Goal: Task Accomplishment & Management: Manage account settings

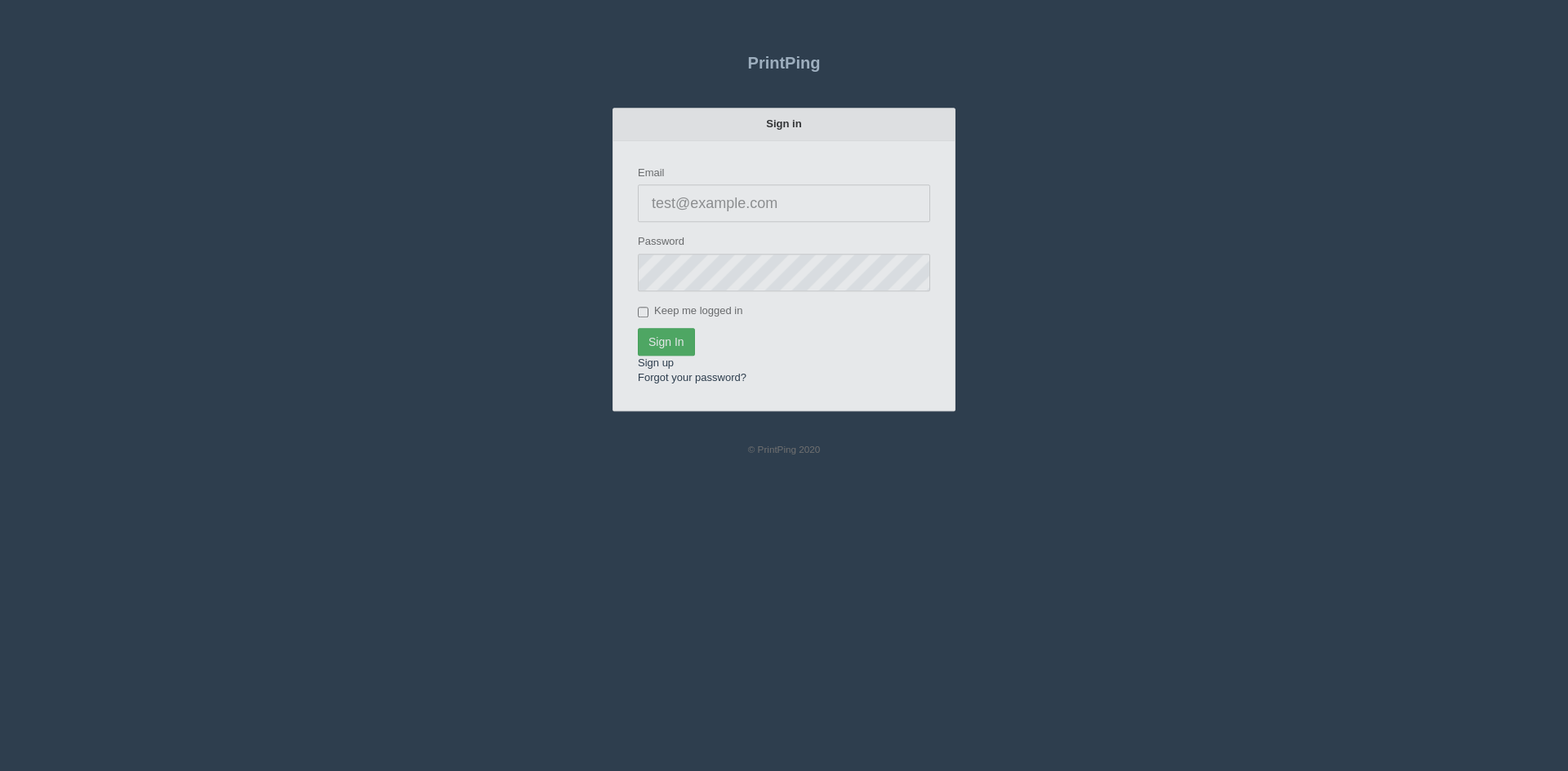
type input "[PERSON_NAME][EMAIL_ADDRESS][DOMAIN_NAME]"
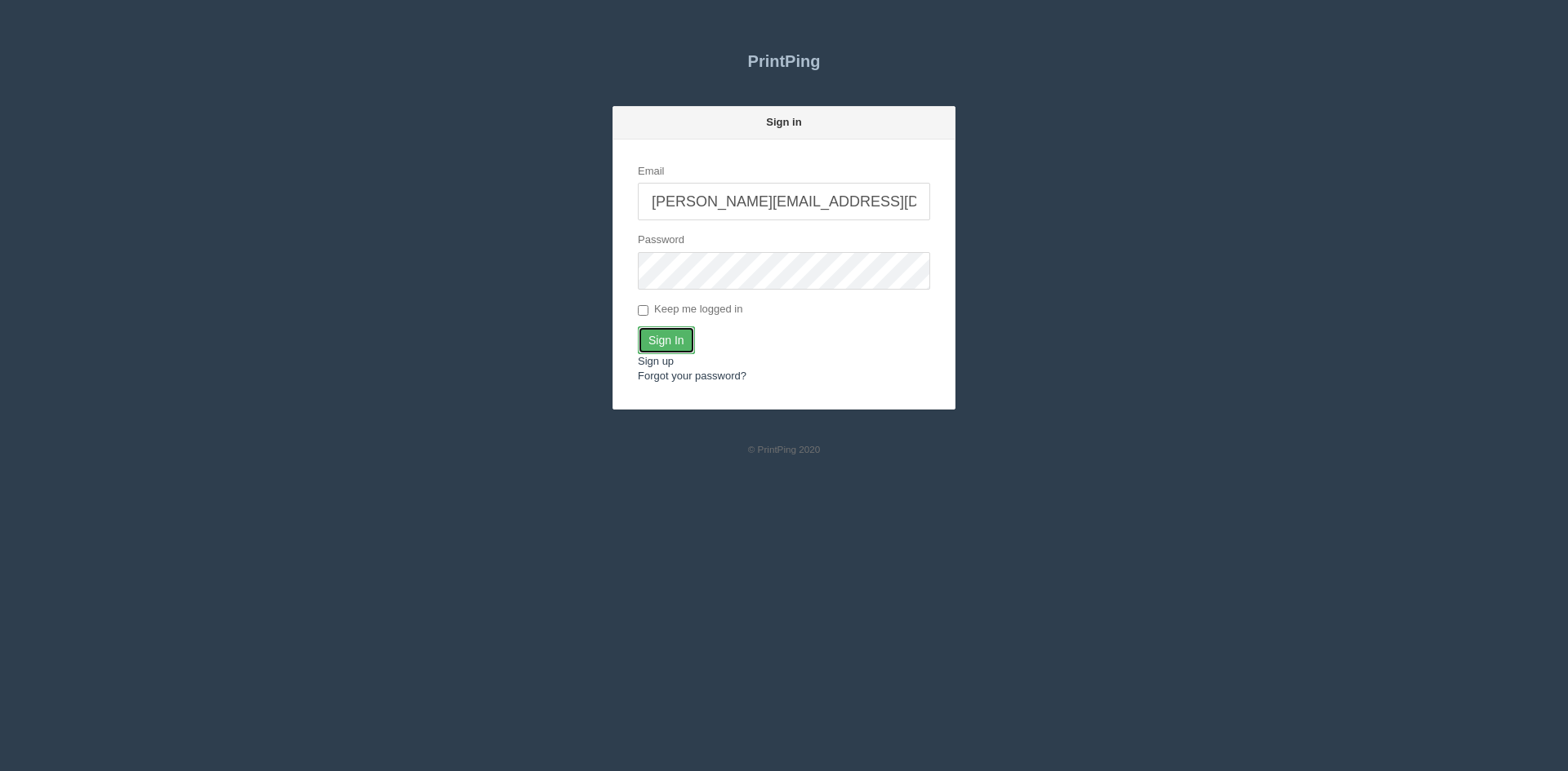
click at [666, 339] on input "Sign In" at bounding box center [666, 340] width 57 height 28
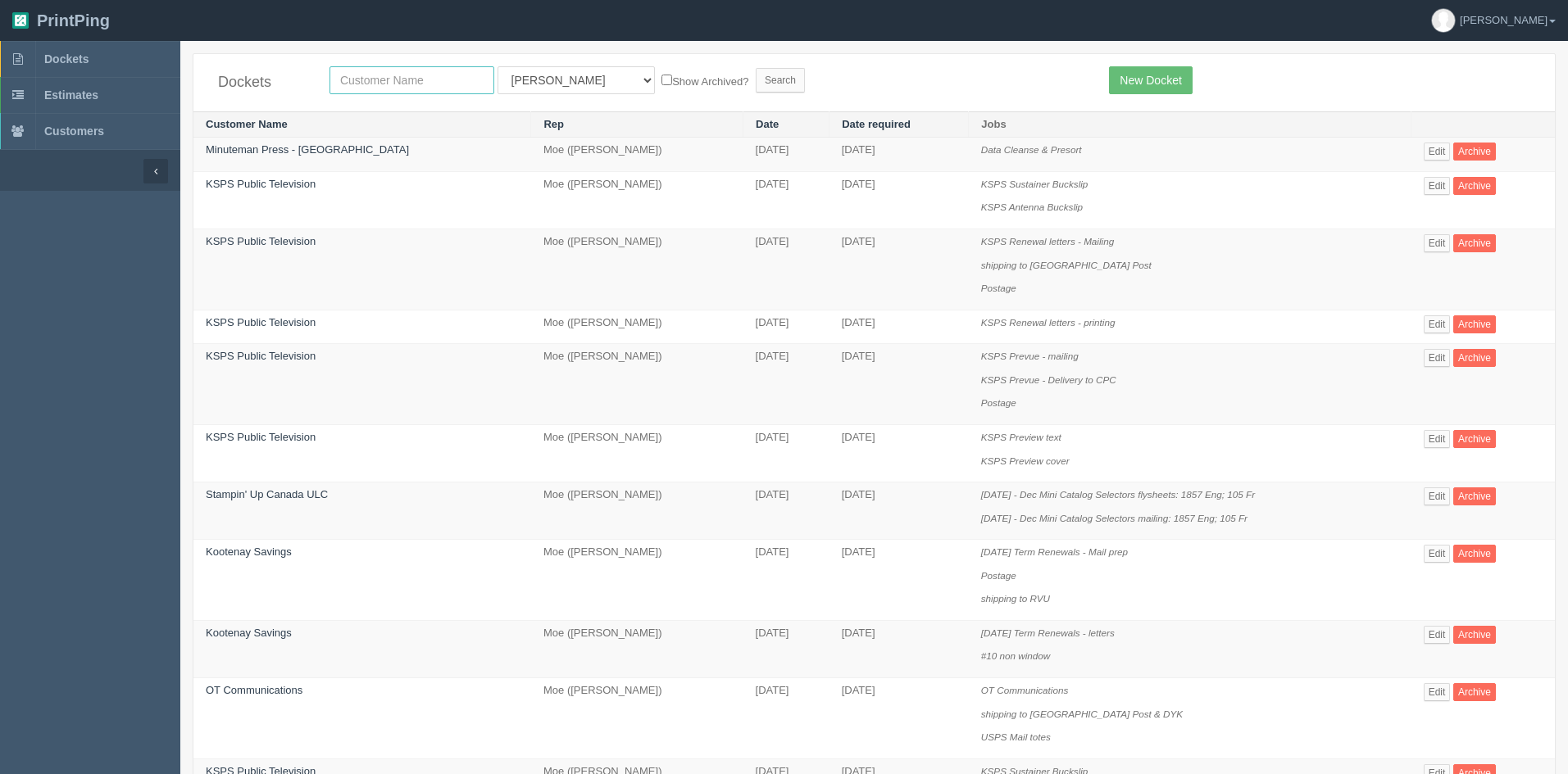
click at [402, 80] on input "text" at bounding box center [412, 80] width 165 height 28
type input "friday s"
drag, startPoint x: 546, startPoint y: 80, endPoint x: 551, endPoint y: 91, distance: 12.1
click at [546, 80] on select "All Users Ali Ali Test 1 Aly Amy Ankit Arif Brandon Dan France Greg Jim Mark Ma…" at bounding box center [576, 80] width 157 height 28
select select
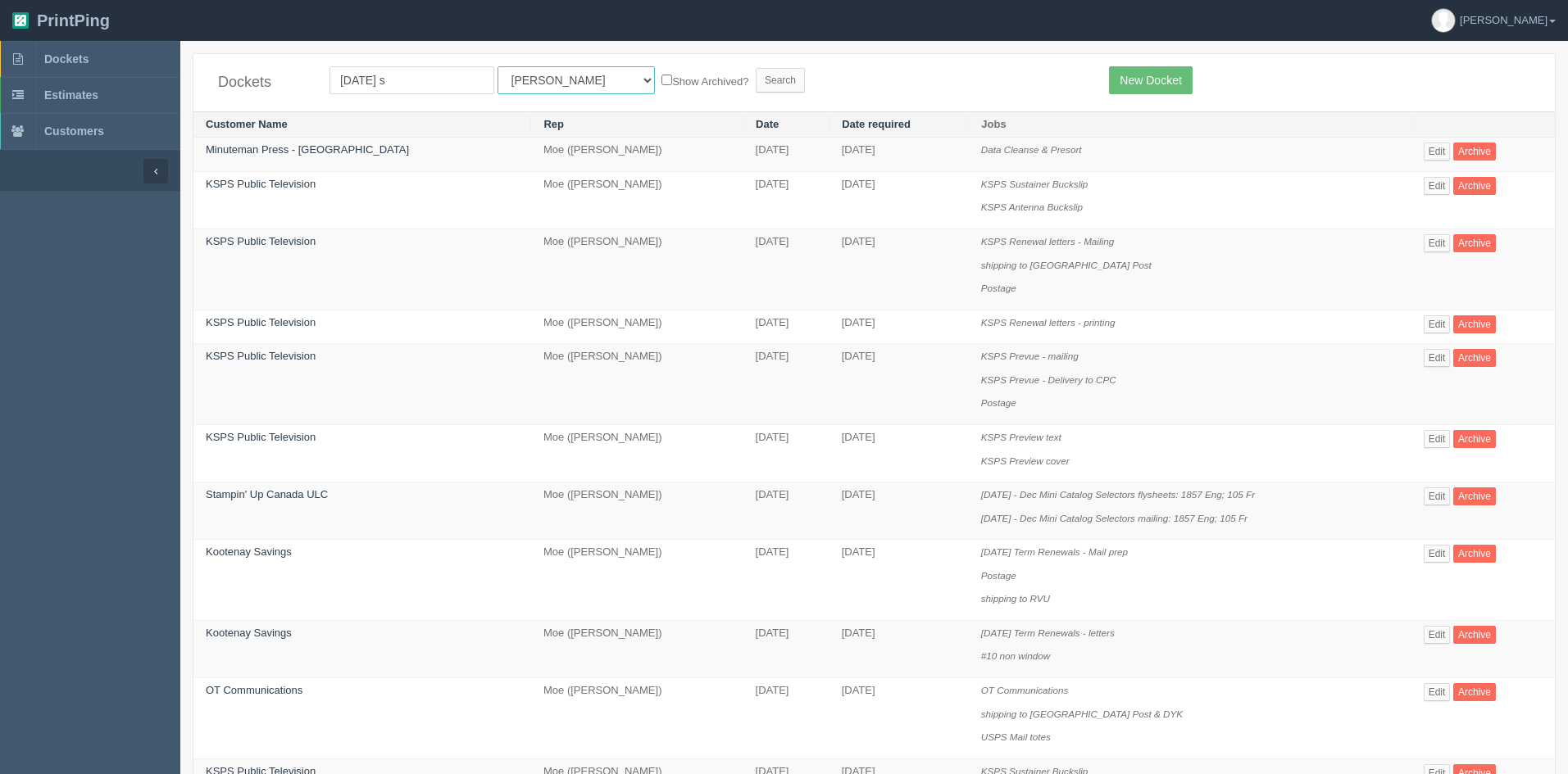
click at [498, 66] on select "All Users Ali Ali Test 1 Aly Amy Ankit Arif Brandon Dan France Greg Jim Mark Ma…" at bounding box center [576, 80] width 157 height 28
click at [755, 79] on input "Search" at bounding box center [780, 80] width 49 height 25
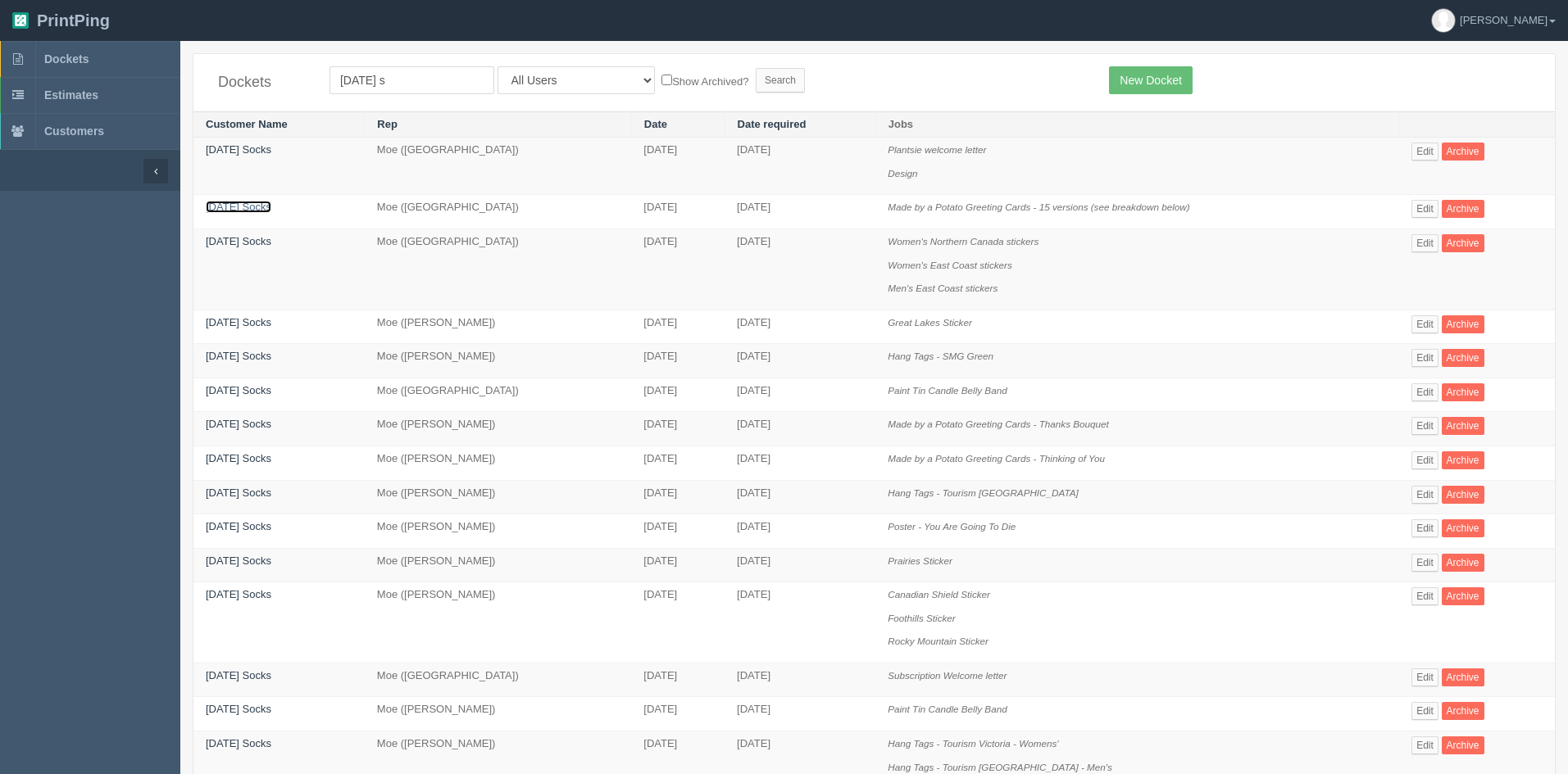
click at [240, 209] on link "Friday Socks" at bounding box center [238, 206] width 65 height 12
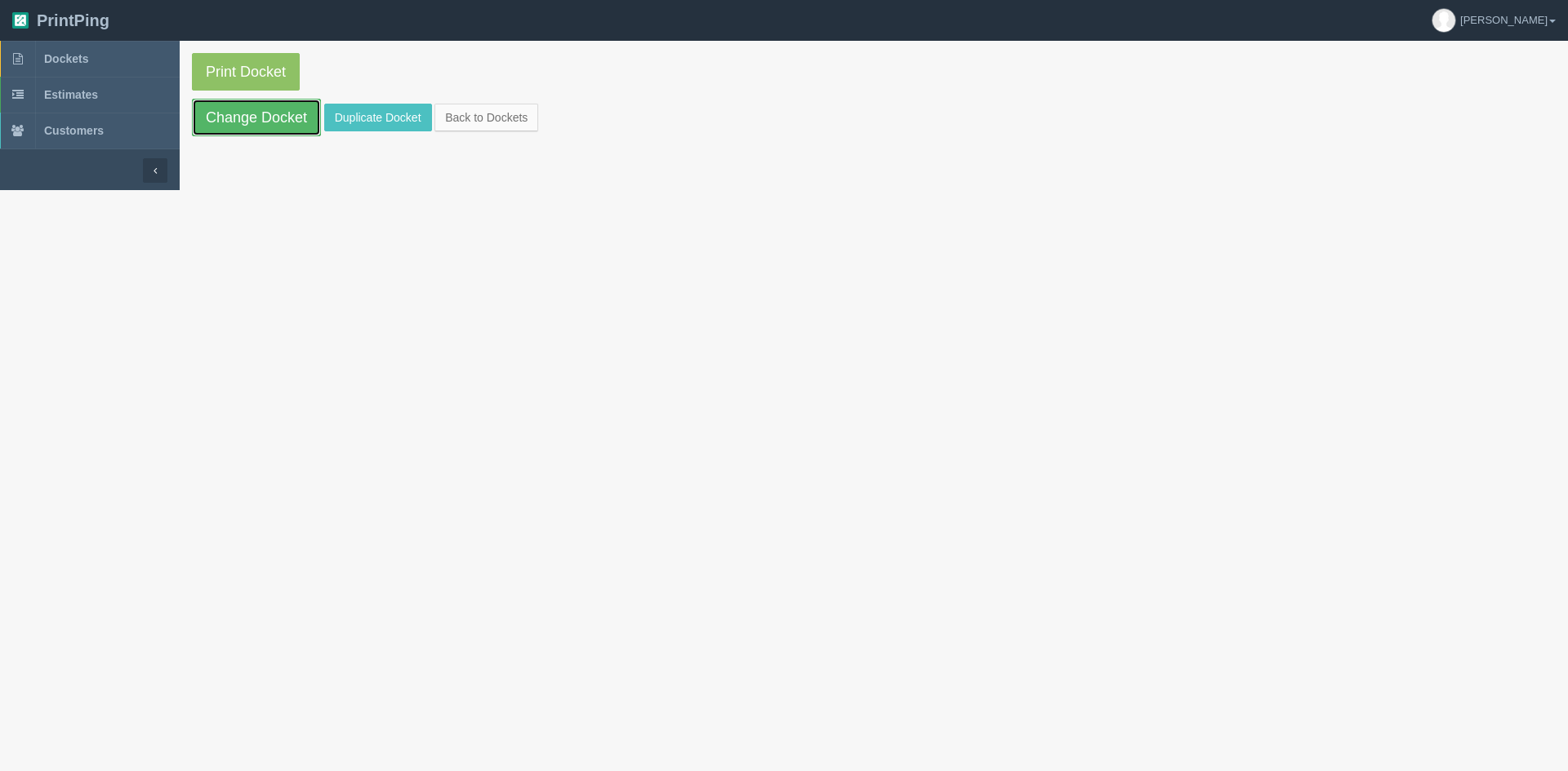
drag, startPoint x: 240, startPoint y: 119, endPoint x: 253, endPoint y: 125, distance: 14.3
click at [240, 119] on link "Change Docket" at bounding box center [256, 117] width 129 height 37
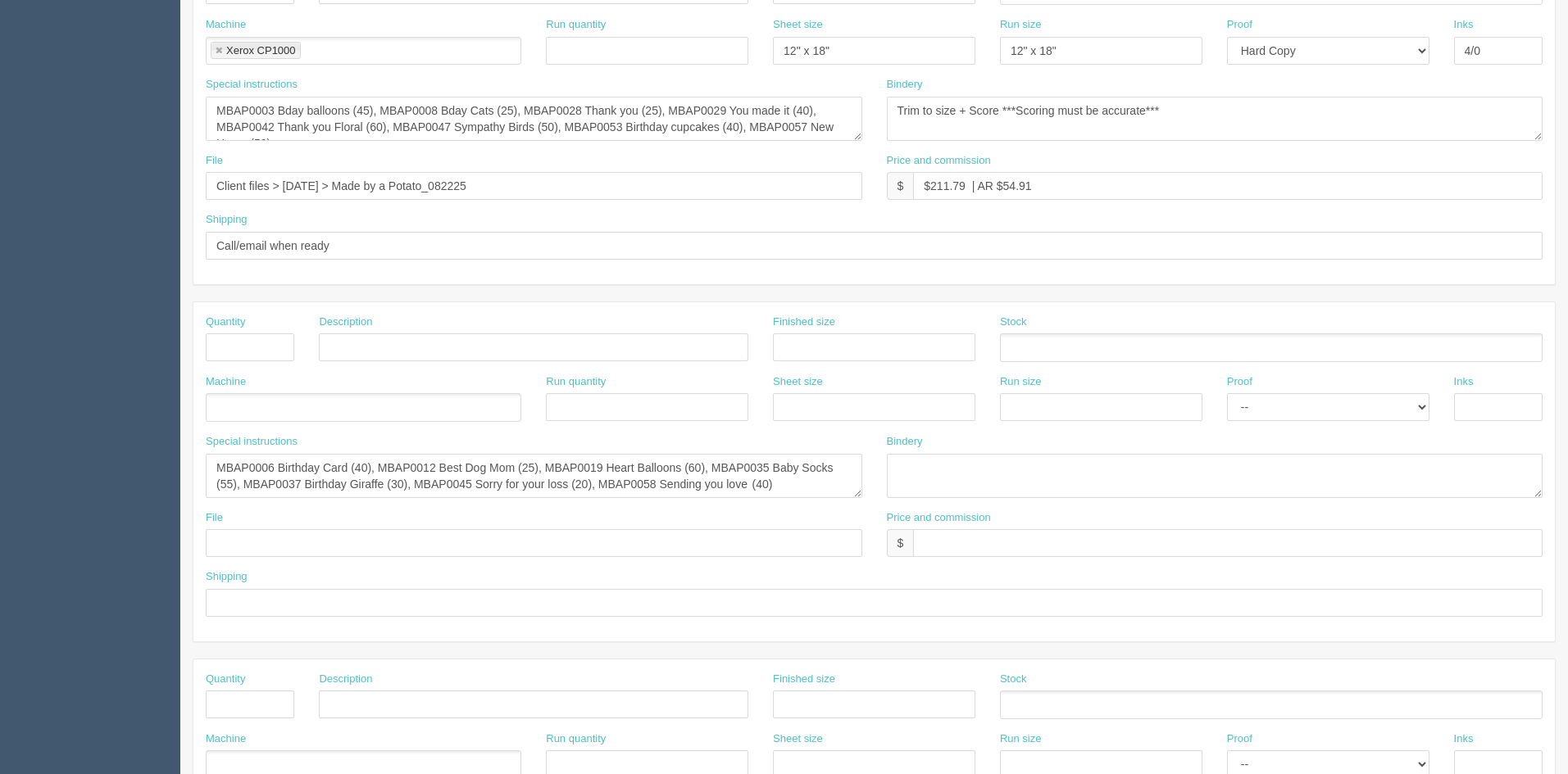
scroll to position [574, 0]
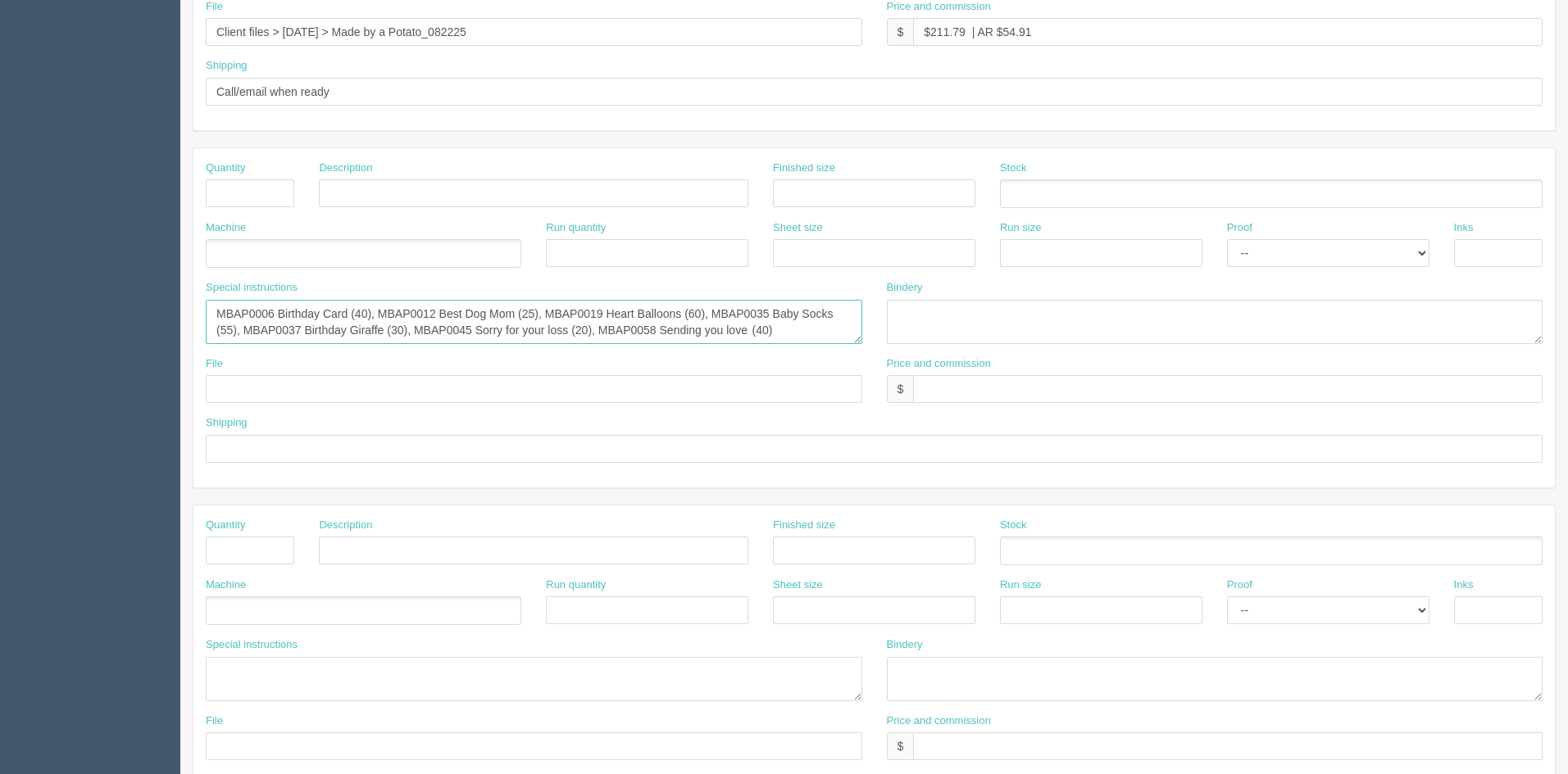
drag, startPoint x: 211, startPoint y: 316, endPoint x: 810, endPoint y: 348, distance: 599.9
click at [810, 348] on div "Special instructions MBAP0006 Birthday Card (40), MBAP0012 Best Dog Mom (25), M…" at bounding box center [534, 318] width 681 height 76
